Goal: Navigation & Orientation: Go to known website

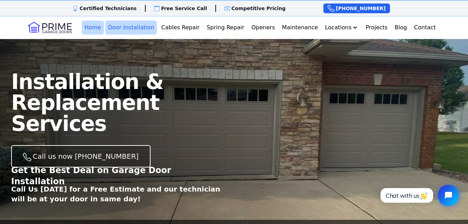
click at [90, 29] on link "Home" at bounding box center [93, 28] width 22 height 14
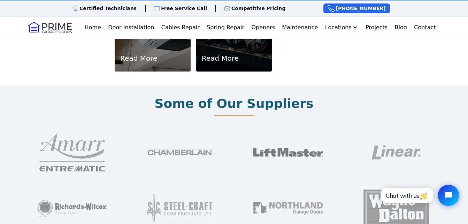
scroll to position [522, 0]
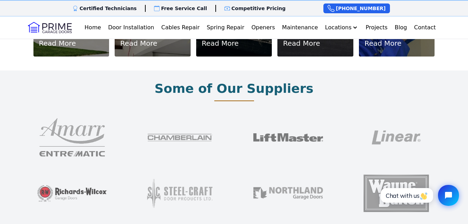
click at [60, 186] on img at bounding box center [72, 193] width 70 height 56
click at [83, 179] on img at bounding box center [72, 193] width 70 height 56
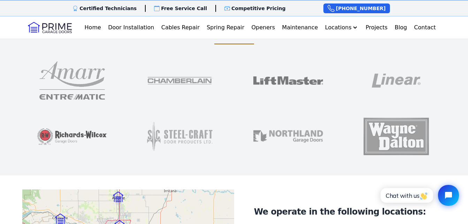
scroll to position [592, 0]
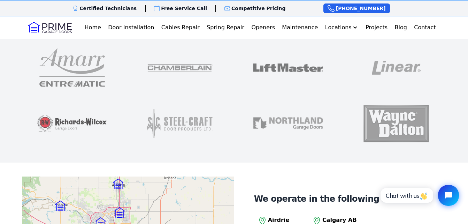
click at [90, 113] on img at bounding box center [72, 123] width 70 height 56
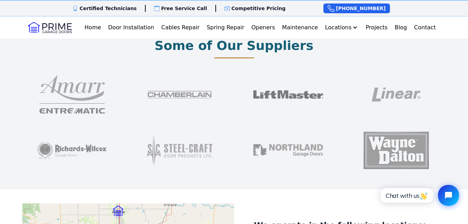
scroll to position [522, 0]
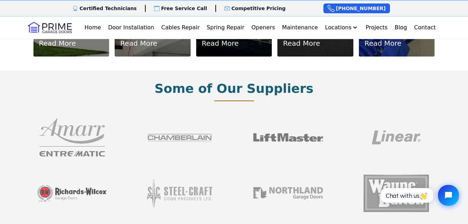
click at [65, 182] on img at bounding box center [72, 193] width 70 height 56
